Goal: Navigation & Orientation: Find specific page/section

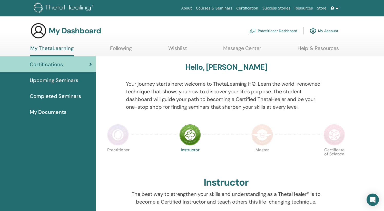
click at [61, 92] on link "Completed Seminars" at bounding box center [48, 96] width 96 height 16
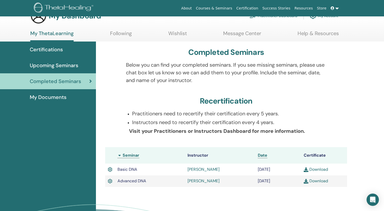
scroll to position [7, 0]
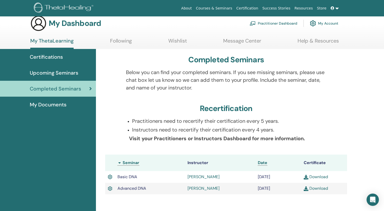
click at [52, 68] on link "Upcoming Seminars" at bounding box center [48, 73] width 96 height 16
